Goal: Use online tool/utility: Utilize a website feature to perform a specific function

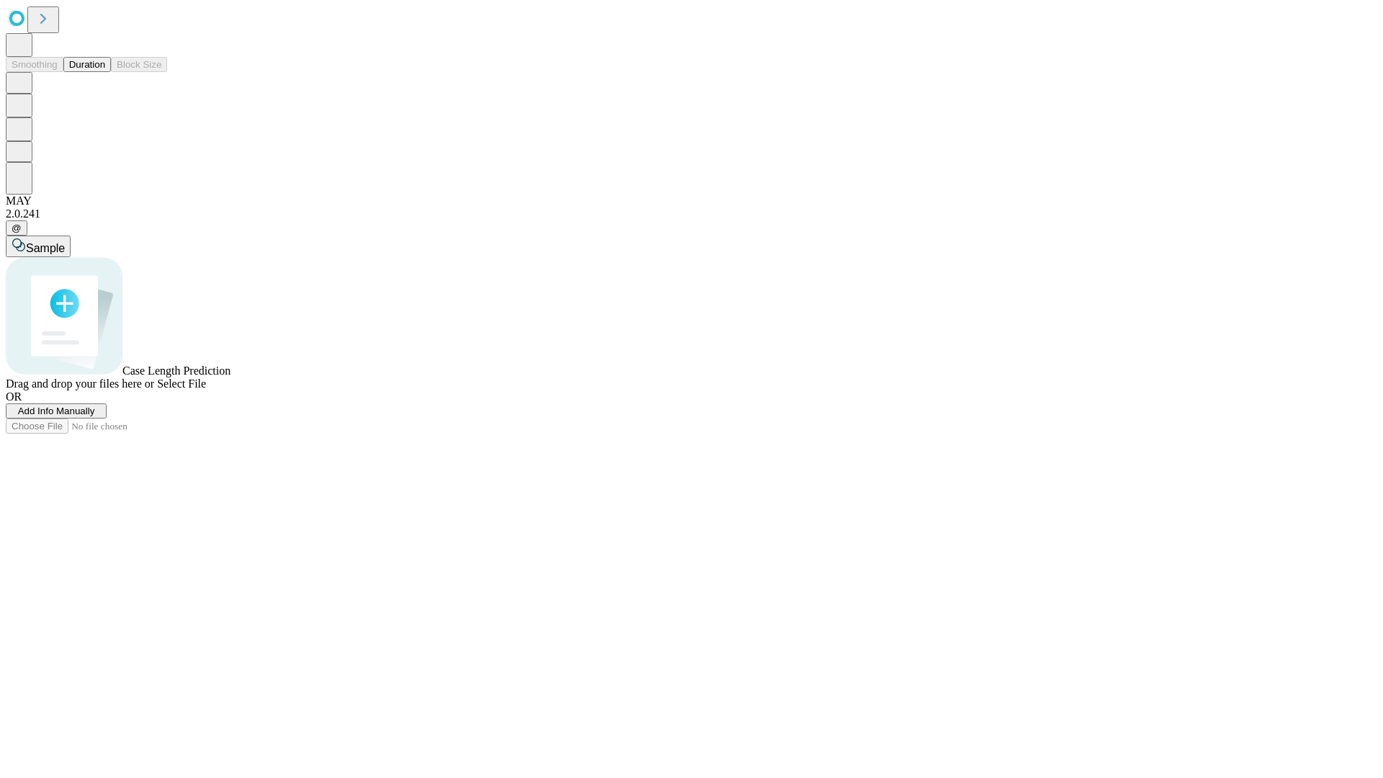
click at [105, 72] on button "Duration" at bounding box center [87, 64] width 48 height 15
click at [206, 390] on span "Select File" at bounding box center [181, 383] width 49 height 12
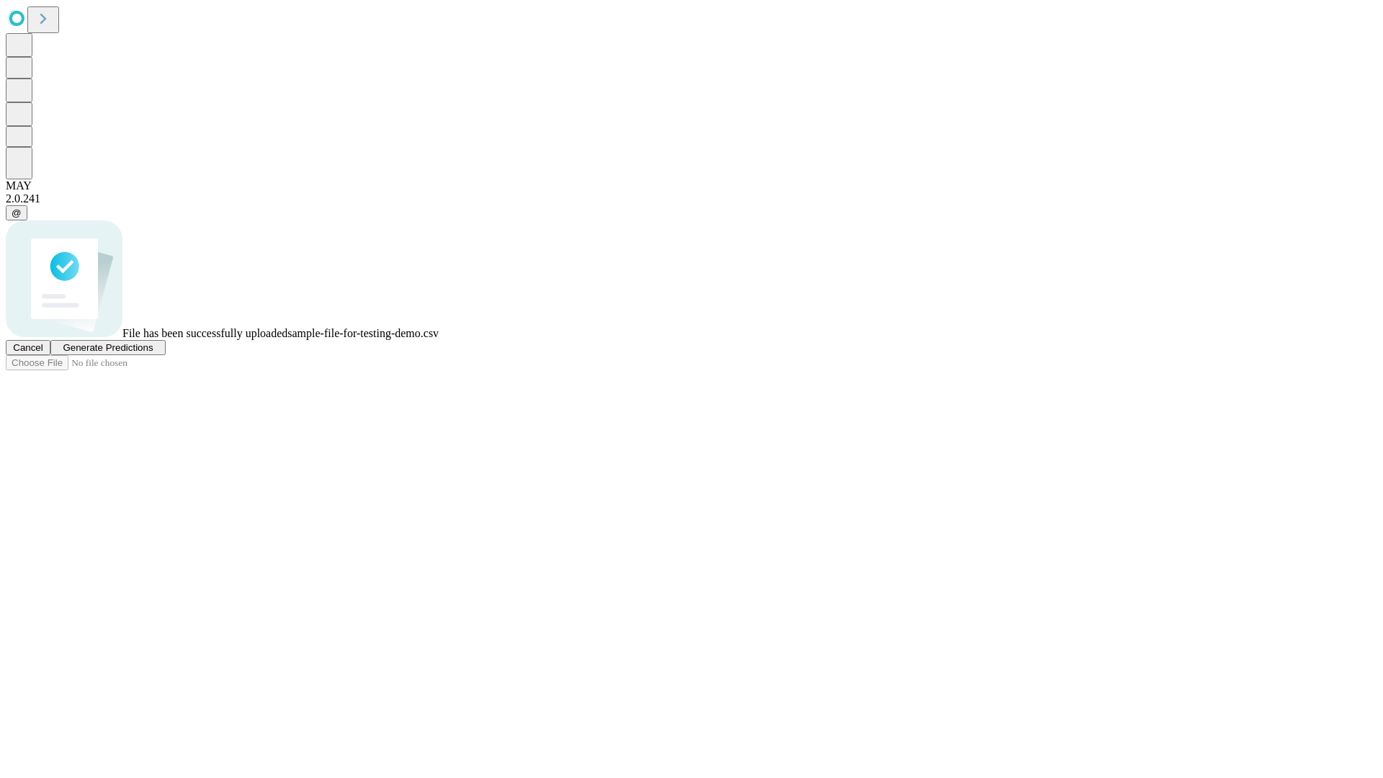
click at [153, 353] on span "Generate Predictions" at bounding box center [108, 347] width 90 height 11
